Goal: Find specific page/section

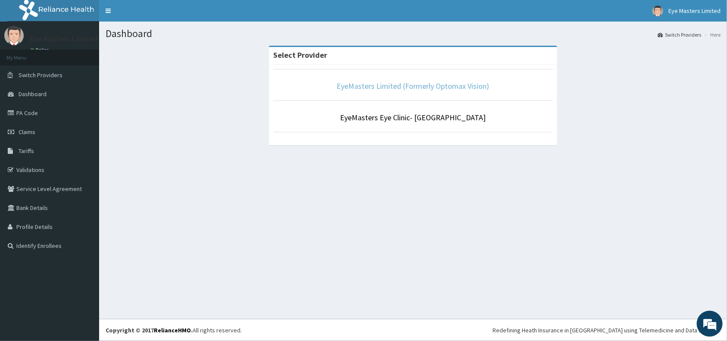
click at [444, 82] on link "EyeMasters Limited (Formerly Optomax Vision)" at bounding box center [413, 86] width 153 height 10
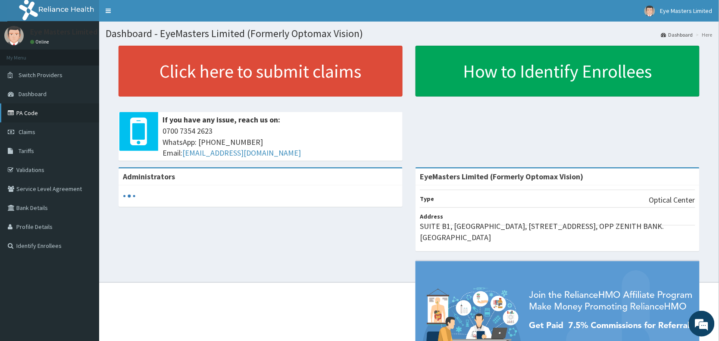
click at [54, 114] on link "PA Code" at bounding box center [49, 112] width 99 height 19
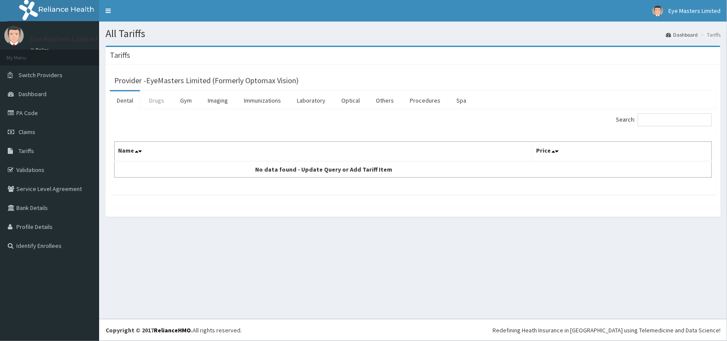
click at [159, 101] on link "Drugs" at bounding box center [156, 100] width 29 height 18
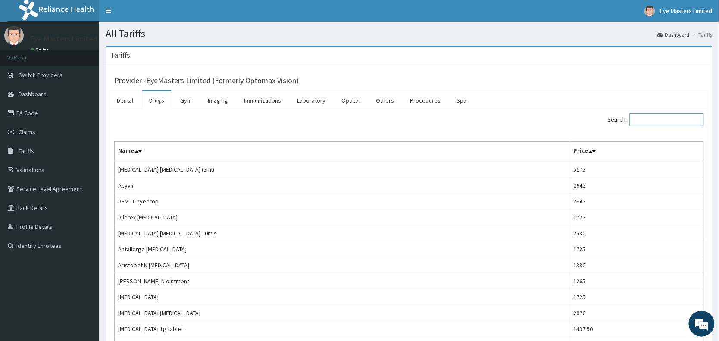
click at [644, 121] on input "Search:" at bounding box center [667, 119] width 74 height 13
type input "P"
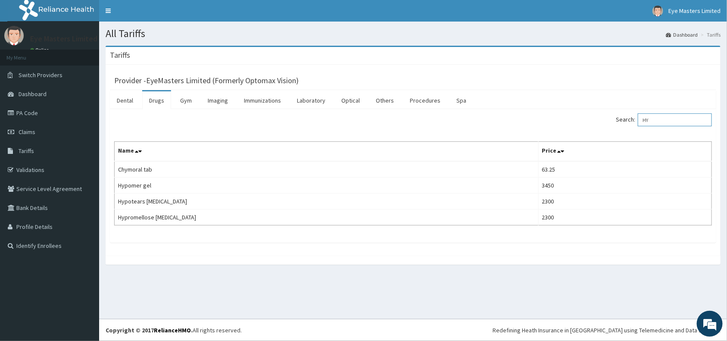
type input "H"
type input "T"
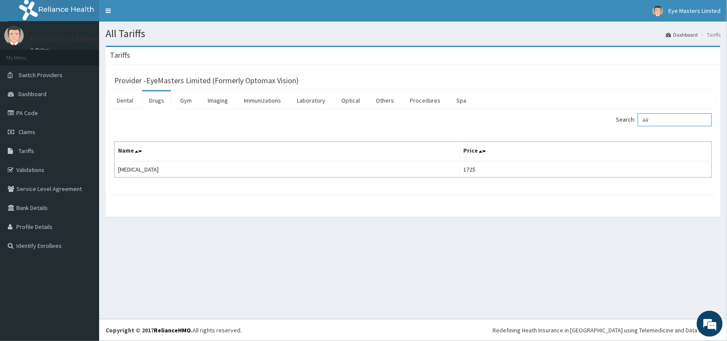
type input "A"
type input "D"
type input "PROLLERGE"
click at [162, 102] on link "Drugs" at bounding box center [156, 100] width 29 height 18
click at [649, 118] on input "Search:" at bounding box center [675, 119] width 74 height 13
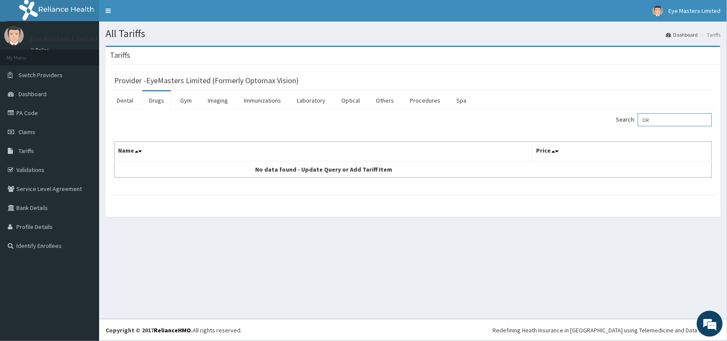
type input "D"
type input "HYPROMELLO"
